Goal: Task Accomplishment & Management: Use online tool/utility

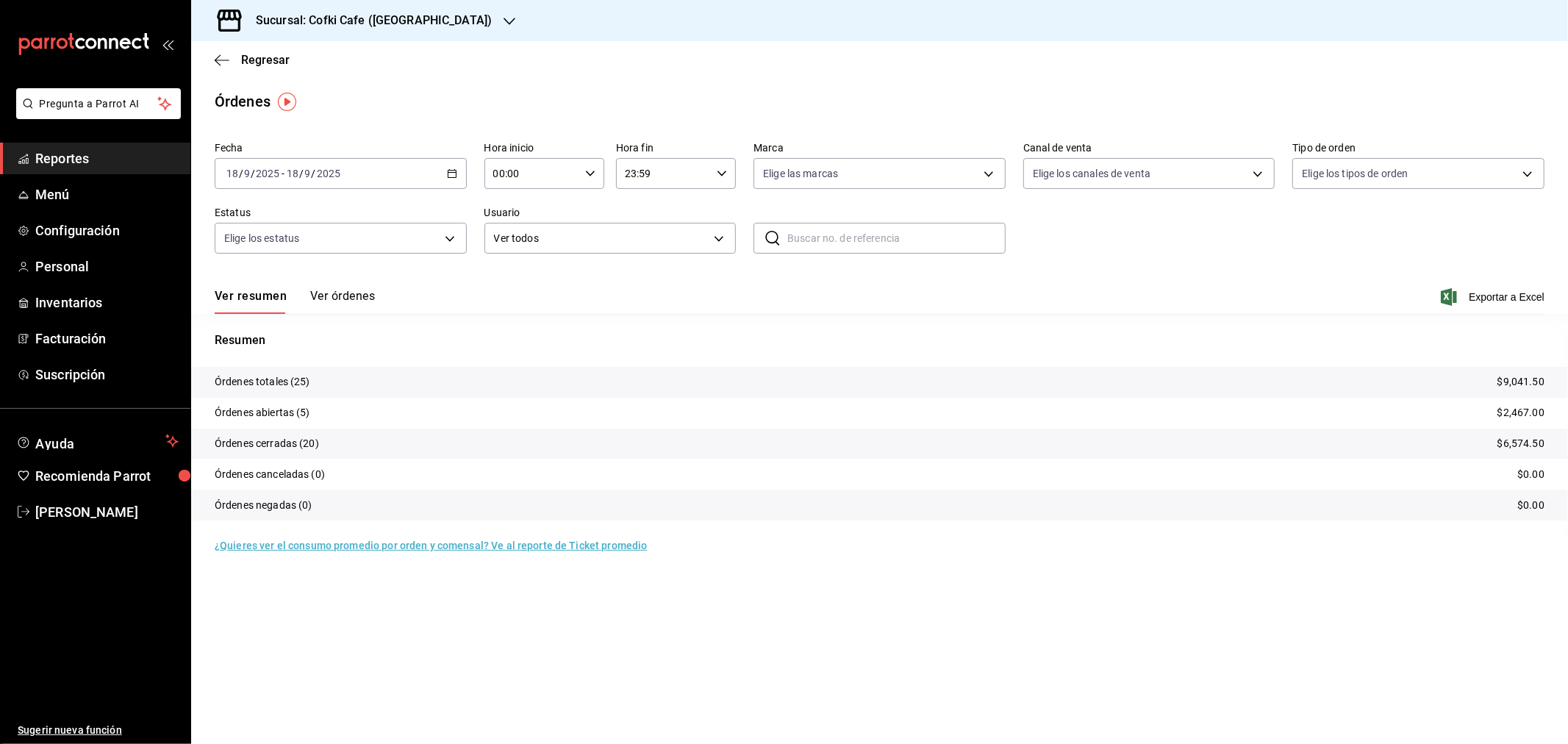
click at [367, 300] on button "Ver órdenes" at bounding box center [343, 302] width 65 height 25
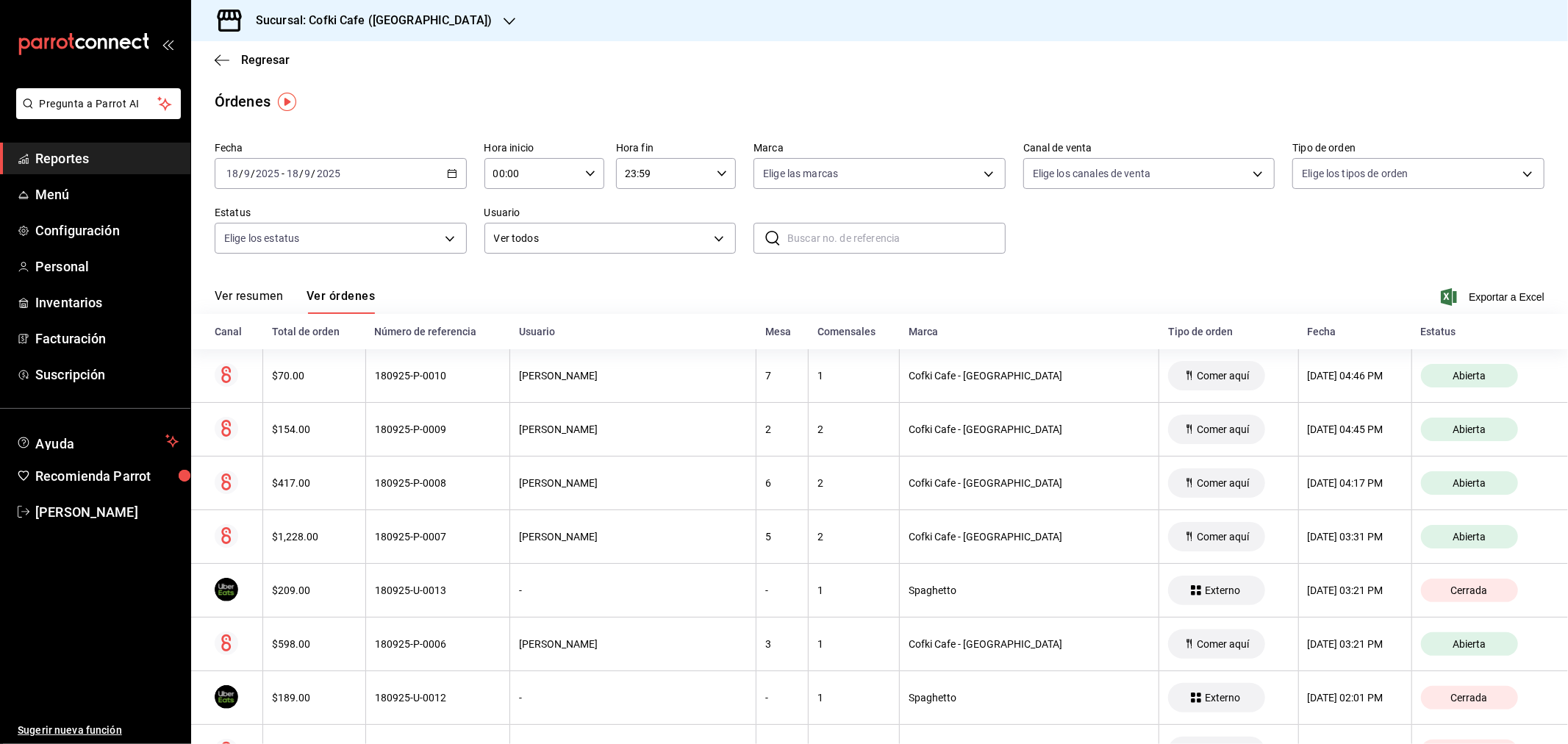
click at [415, 12] on h3 "Sucursal: Cofki Cafe ([GEOGRAPHIC_DATA])" at bounding box center [367, 21] width 248 height 17
click at [336, 50] on div "Cofki Kid-Friendly Café (MTY)" at bounding box center [301, 63] width 221 height 33
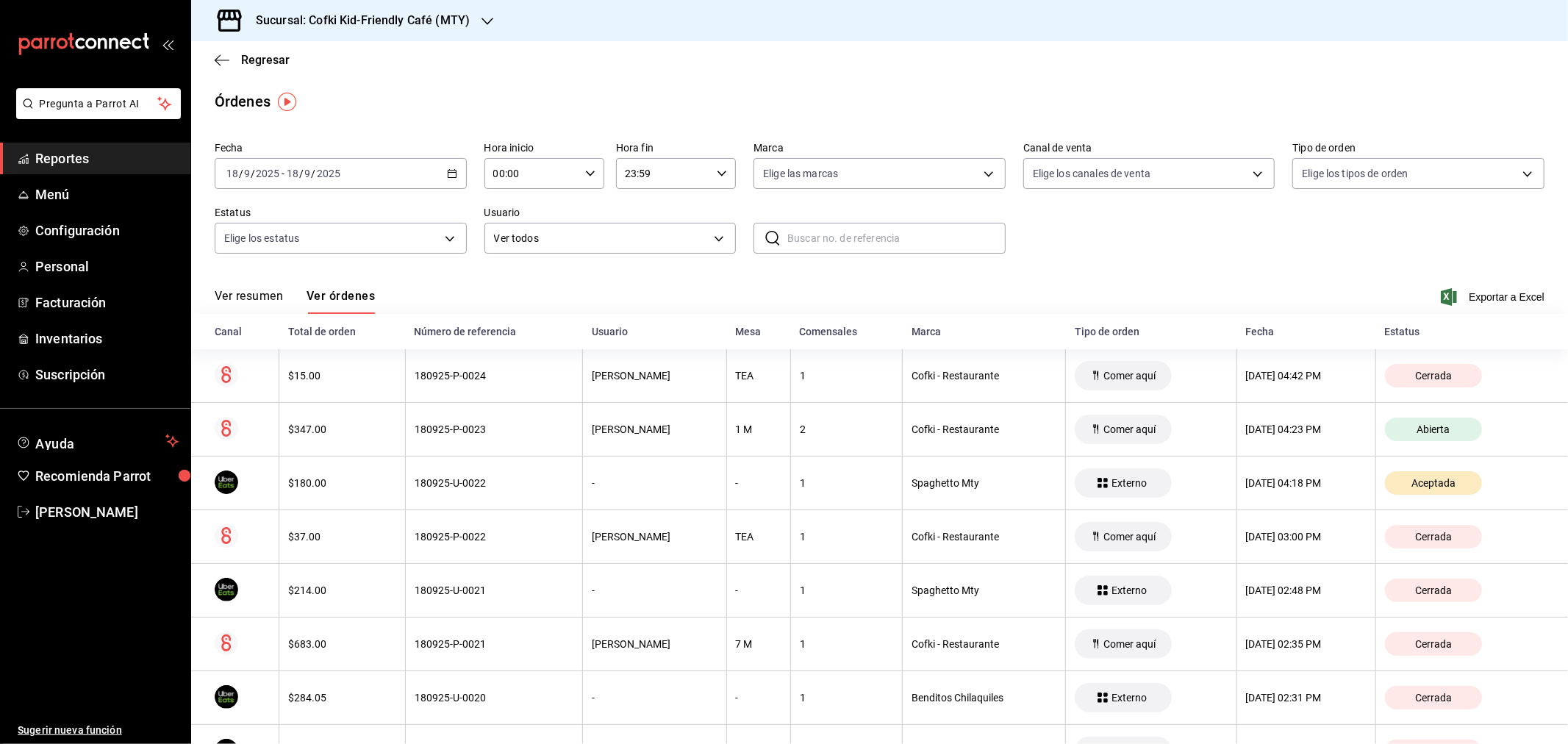
click at [231, 304] on button "Ver resumen" at bounding box center [249, 302] width 68 height 25
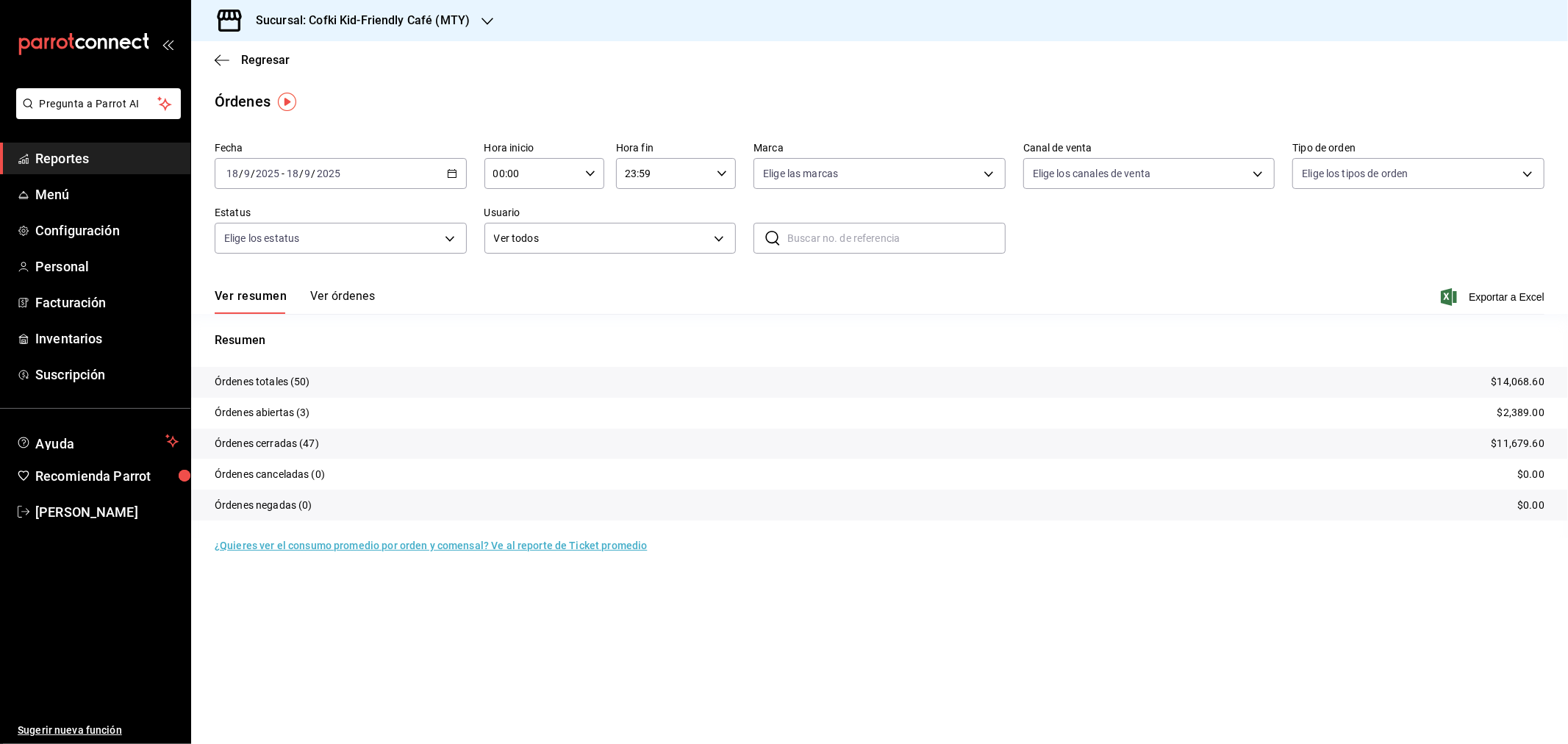
click at [334, 290] on button "Ver órdenes" at bounding box center [343, 302] width 65 height 25
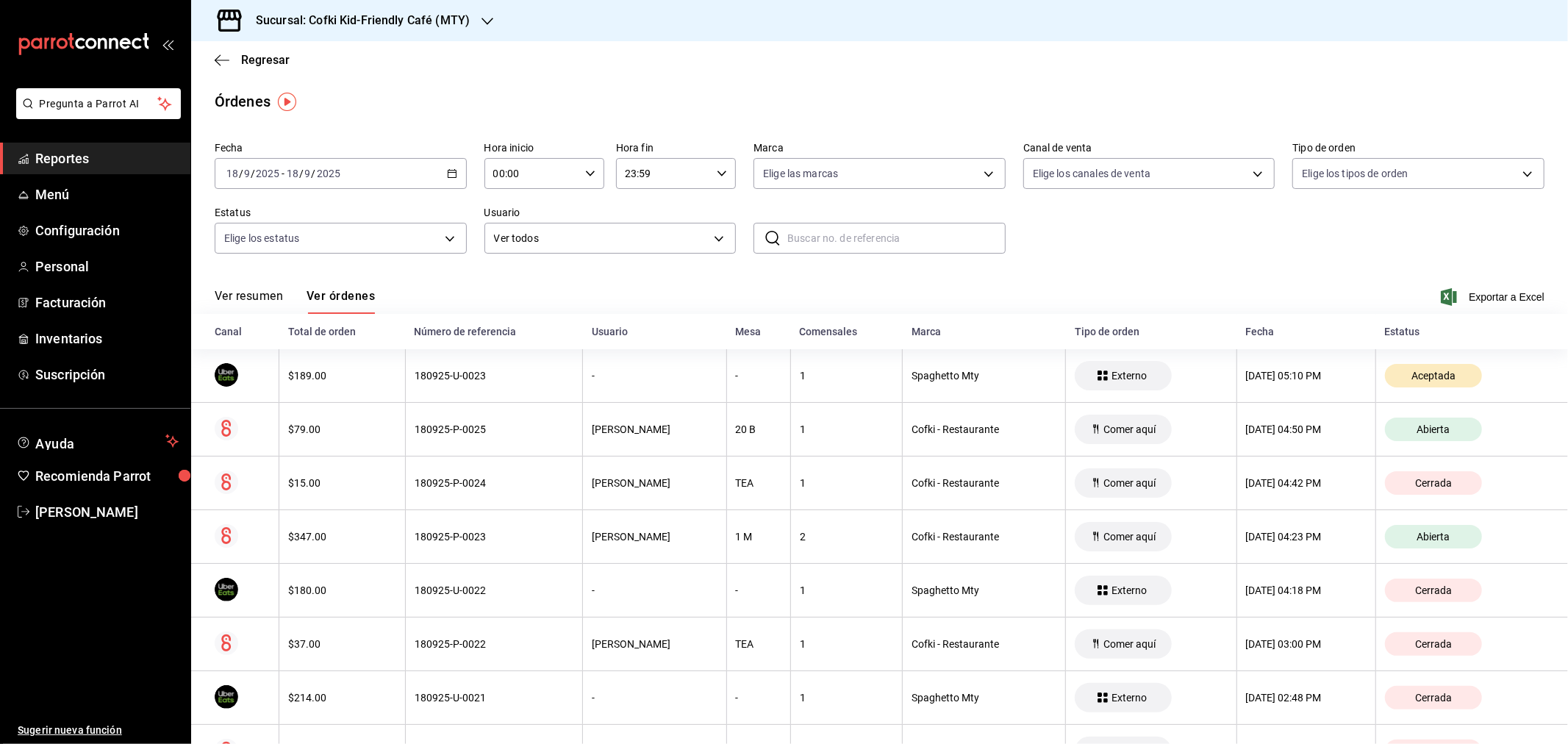
click at [268, 298] on button "Ver resumen" at bounding box center [249, 302] width 68 height 25
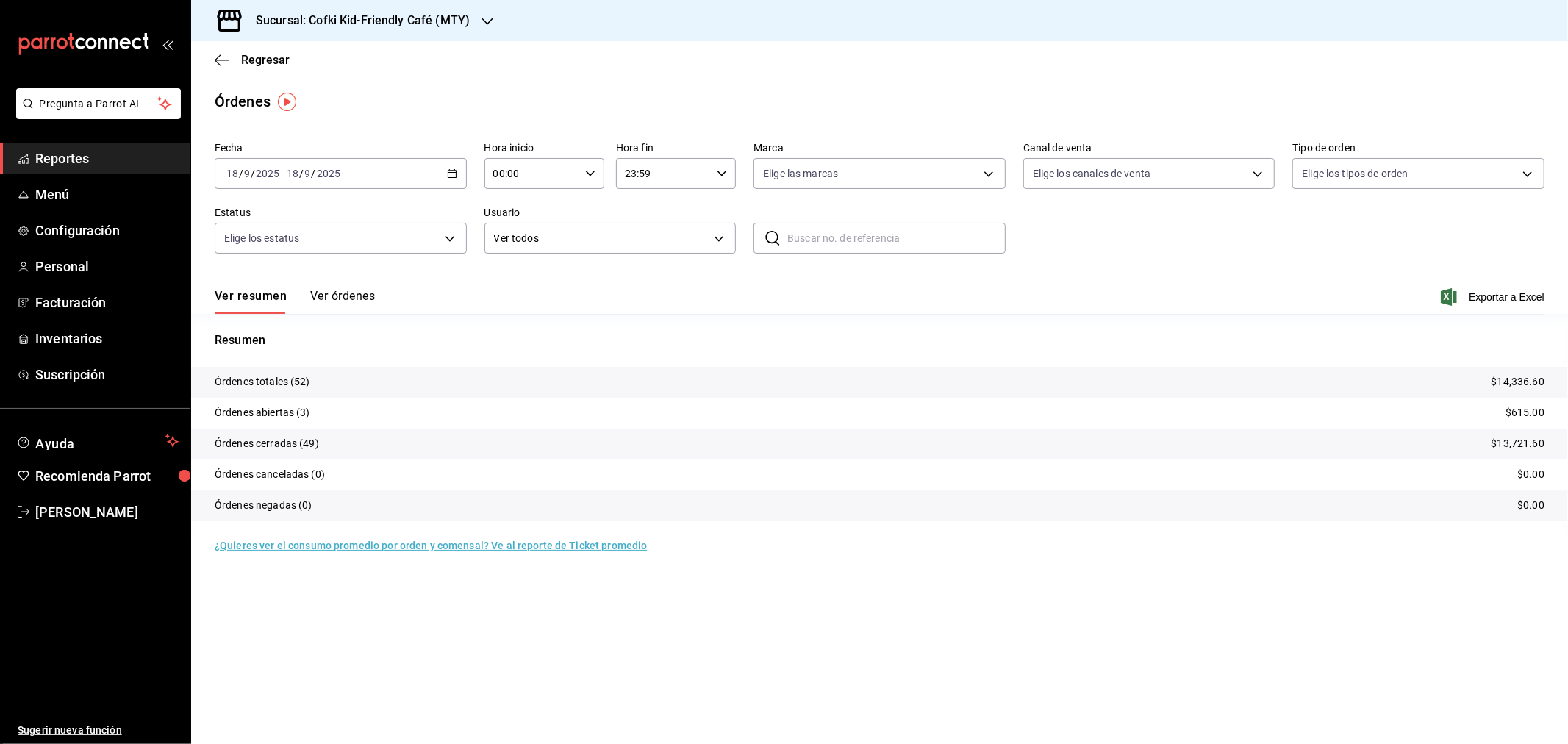
click at [459, 17] on h3 "Sucursal: Cofki Kid-Friendly Café (MTY)" at bounding box center [356, 21] width 226 height 17
click at [333, 92] on div "Cofki Cafe (La Aurora)" at bounding box center [301, 96] width 197 height 15
